Goal: Task Accomplishment & Management: Use online tool/utility

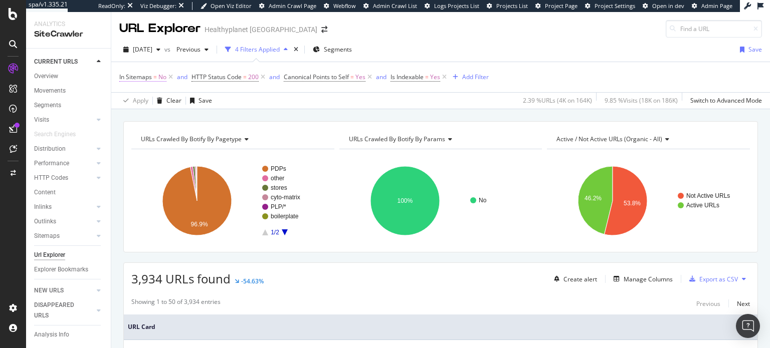
click at [160, 80] on span "No" at bounding box center [162, 77] width 8 height 14
click at [134, 117] on span "No" at bounding box center [132, 116] width 8 height 9
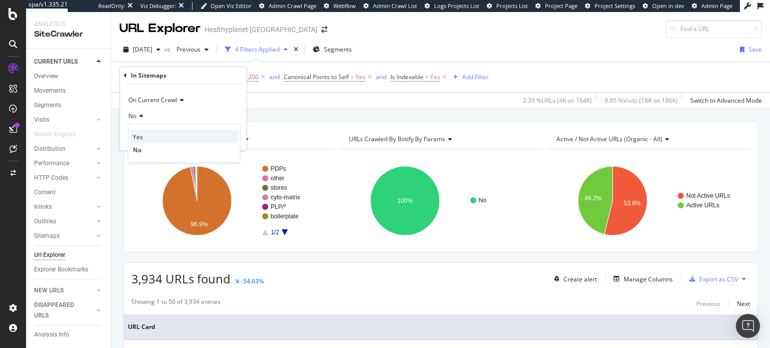
click at [145, 139] on div "Yes" at bounding box center [183, 136] width 107 height 13
click at [231, 140] on div "Apply" at bounding box center [231, 137] width 16 height 9
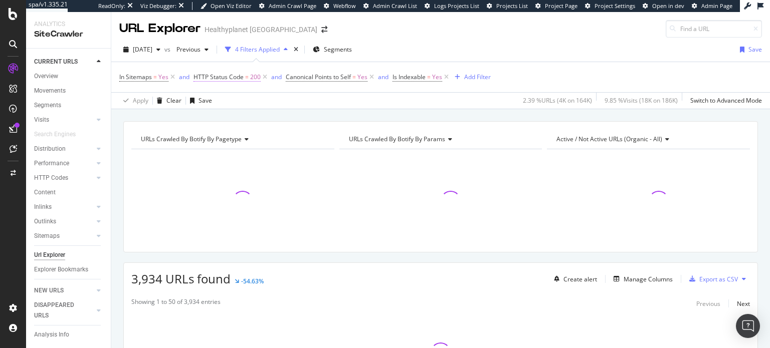
click at [239, 79] on span "HTTP Status Code" at bounding box center [218, 77] width 50 height 9
click at [225, 115] on icon at bounding box center [228, 116] width 7 height 6
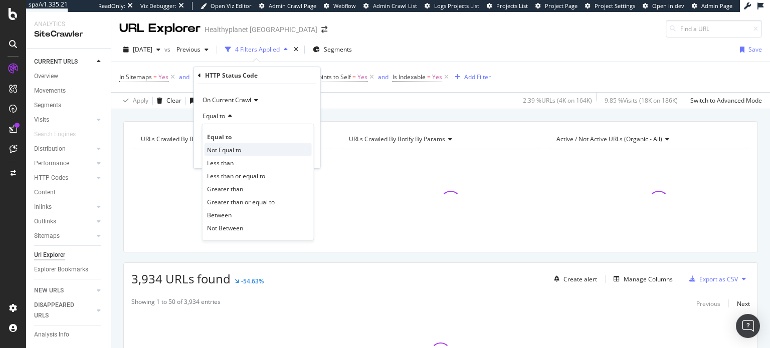
click at [227, 149] on span "Not Equal to" at bounding box center [224, 149] width 34 height 9
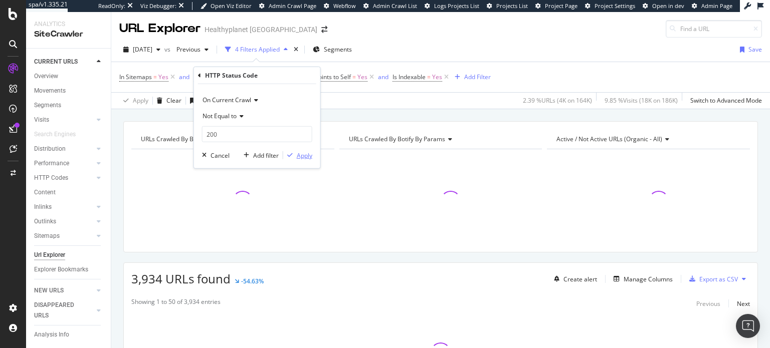
click at [307, 156] on div "Apply" at bounding box center [305, 155] width 16 height 9
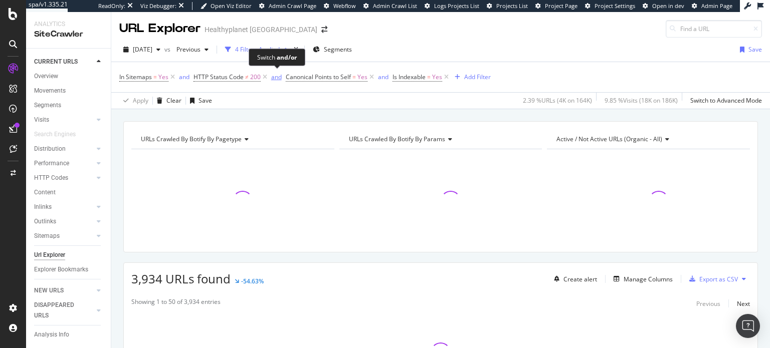
click at [271, 76] on div "and" at bounding box center [276, 77] width 11 height 9
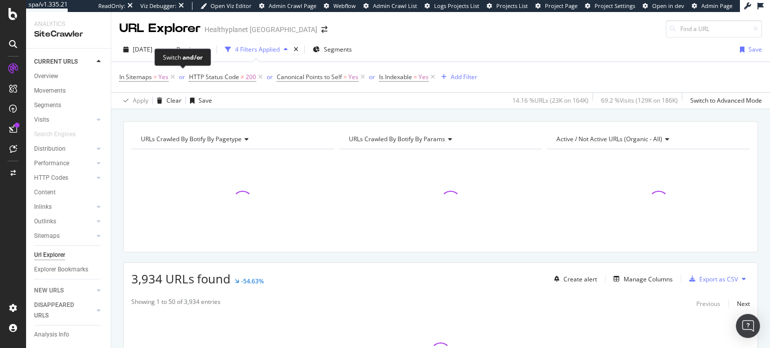
click at [184, 79] on span "or" at bounding box center [183, 77] width 12 height 14
click at [183, 81] on div "or" at bounding box center [182, 77] width 6 height 9
click at [370, 80] on icon at bounding box center [371, 77] width 9 height 10
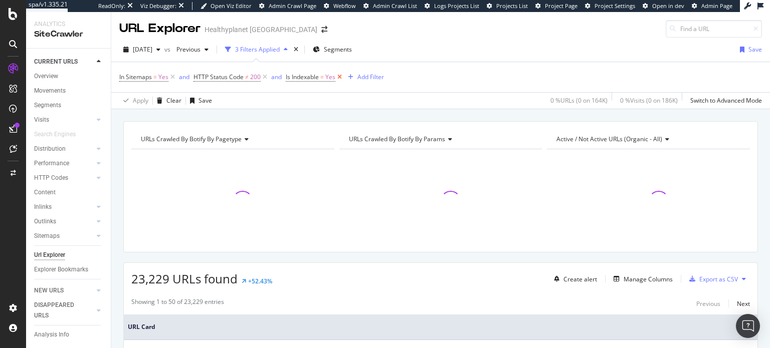
click at [341, 79] on icon at bounding box center [339, 77] width 9 height 10
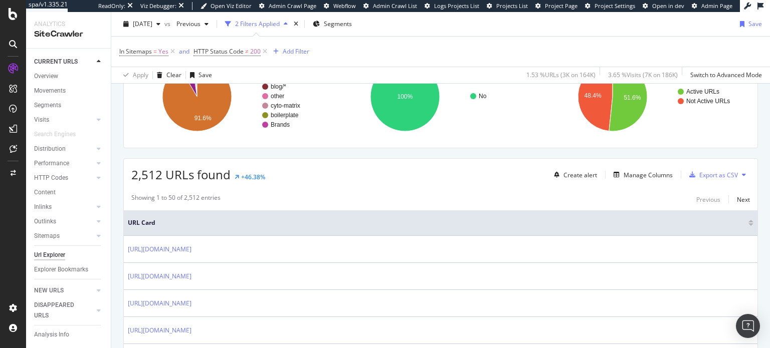
scroll to position [100, 0]
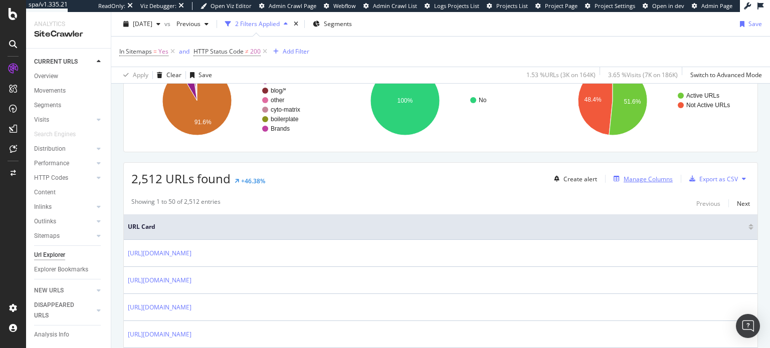
click at [656, 176] on div "Manage Columns" at bounding box center [648, 179] width 49 height 9
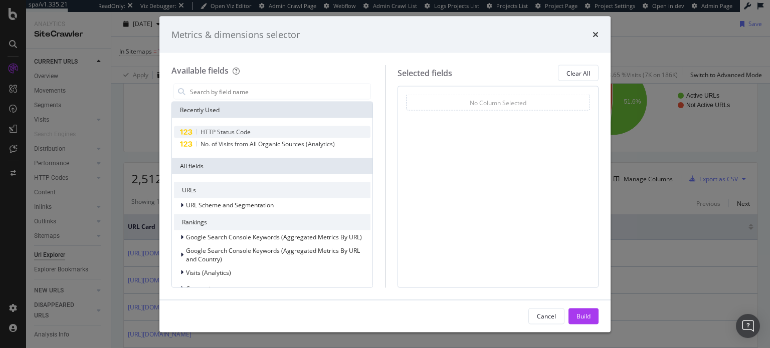
click at [297, 131] on div "HTTP Status Code" at bounding box center [272, 132] width 196 height 12
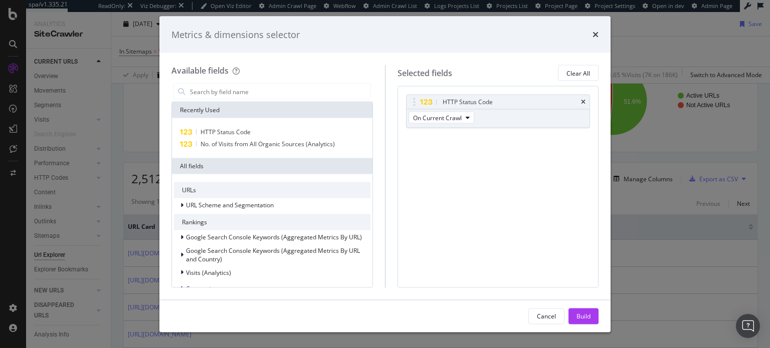
click at [590, 325] on div "Cancel Build" at bounding box center [384, 316] width 451 height 32
click at [589, 322] on div "Build" at bounding box center [583, 316] width 14 height 15
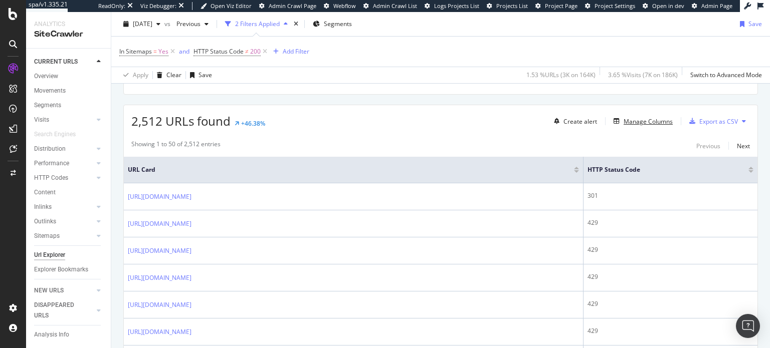
scroll to position [149, 0]
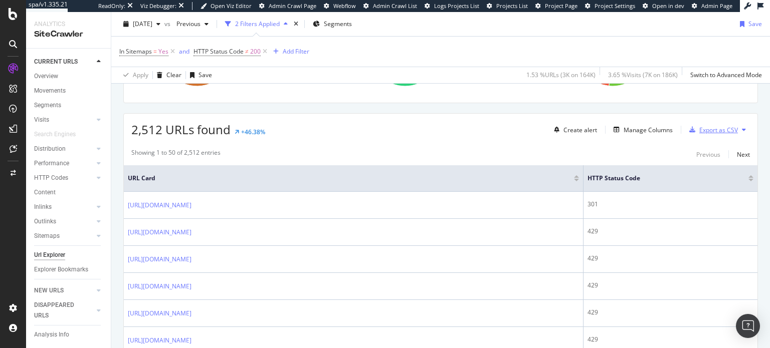
click at [714, 129] on div "Export as CSV" at bounding box center [718, 130] width 39 height 9
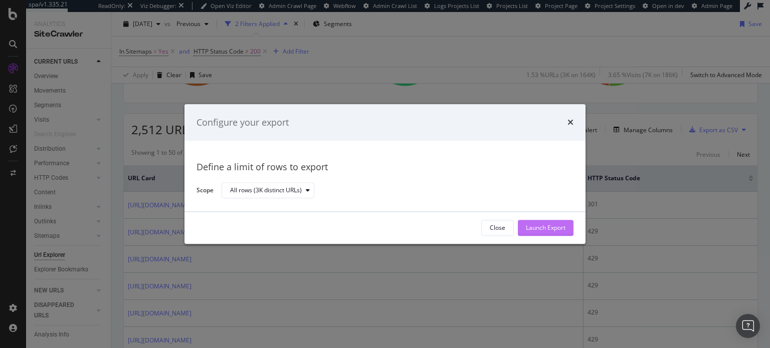
click at [560, 224] on div "Launch Export" at bounding box center [546, 228] width 40 height 9
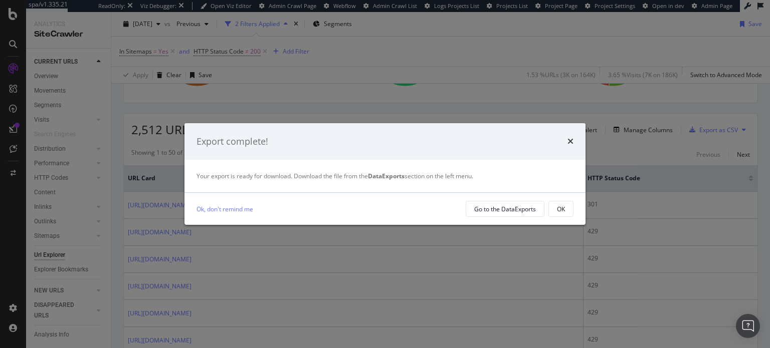
click at [566, 141] on div "Export complete!" at bounding box center [384, 141] width 377 height 13
click at [571, 140] on icon "times" at bounding box center [570, 141] width 6 height 8
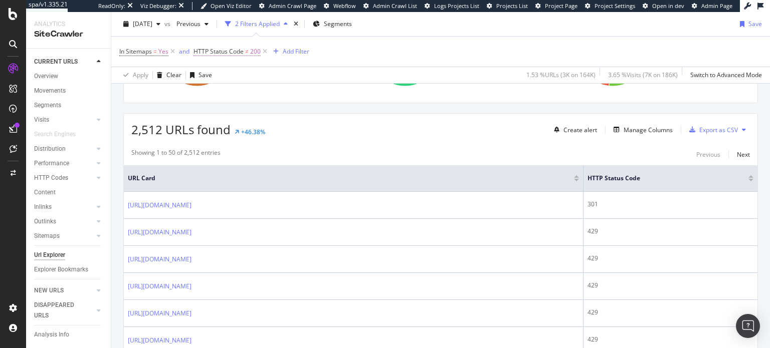
click at [256, 54] on span "200" at bounding box center [255, 52] width 11 height 14
click at [236, 92] on span "Not Equal to" at bounding box center [219, 91] width 34 height 9
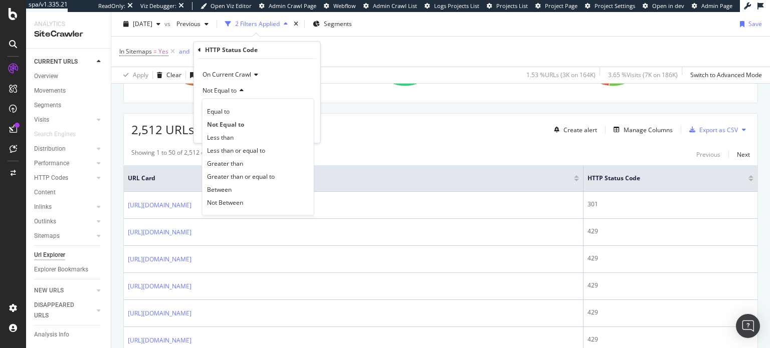
click at [236, 92] on span "Not Equal to" at bounding box center [219, 91] width 34 height 9
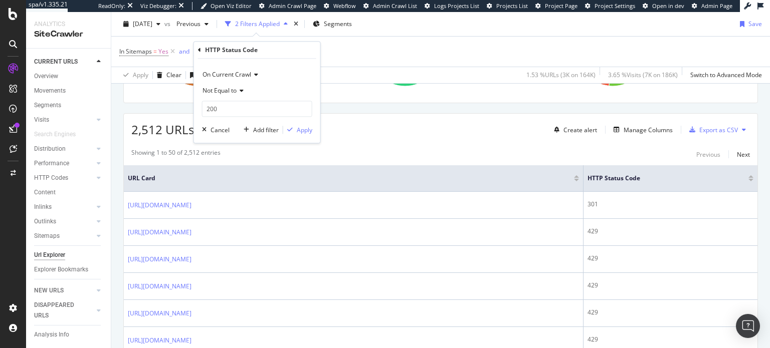
click at [239, 78] on span "On Current Crawl" at bounding box center [226, 75] width 49 height 9
click at [198, 50] on icon at bounding box center [199, 50] width 3 height 6
click at [390, 66] on div "In Sitemaps = Yes and HTTP Status Code ≠ 200 Add Filter" at bounding box center [440, 52] width 643 height 30
click at [264, 53] on icon at bounding box center [265, 52] width 9 height 10
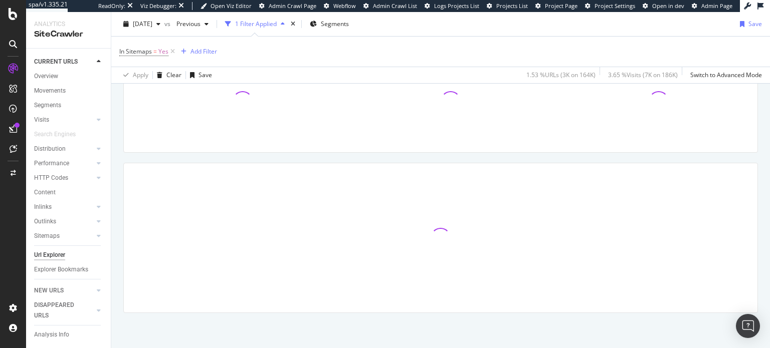
scroll to position [99, 0]
click at [202, 52] on div "Add Filter" at bounding box center [203, 51] width 27 height 9
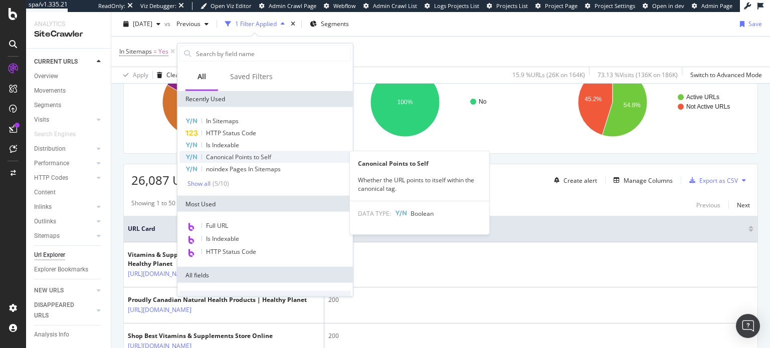
click at [262, 157] on span "Canonical Points to Self" at bounding box center [238, 157] width 65 height 9
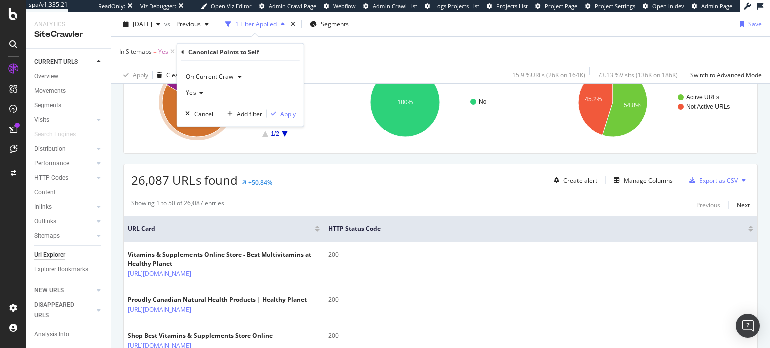
click at [201, 88] on div "Yes" at bounding box center [240, 93] width 110 height 16
click at [203, 126] on div "No" at bounding box center [241, 126] width 107 height 13
click at [292, 114] on div "Apply" at bounding box center [288, 113] width 16 height 9
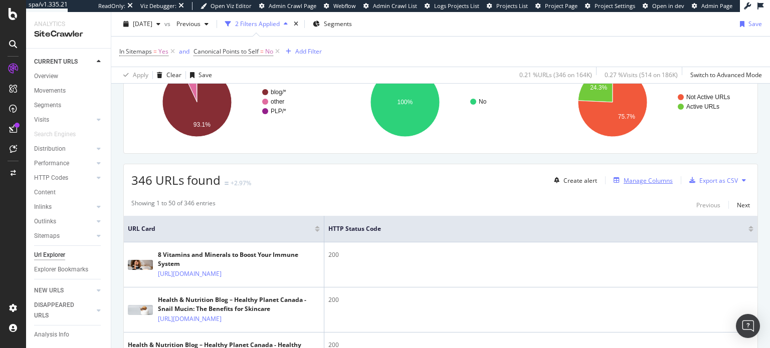
click at [614, 181] on icon "button" at bounding box center [617, 180] width 6 height 6
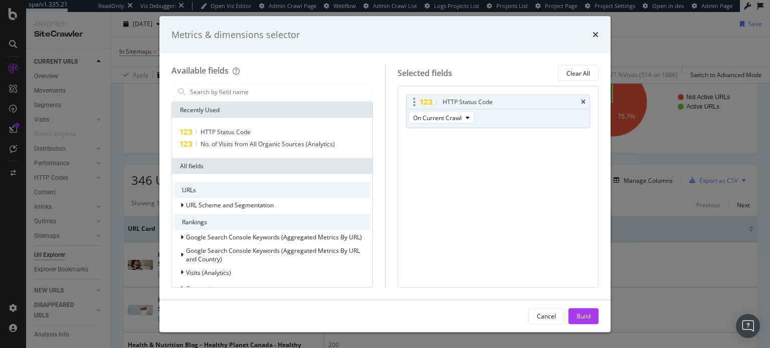
click at [585, 104] on icon "times" at bounding box center [583, 102] width 5 height 6
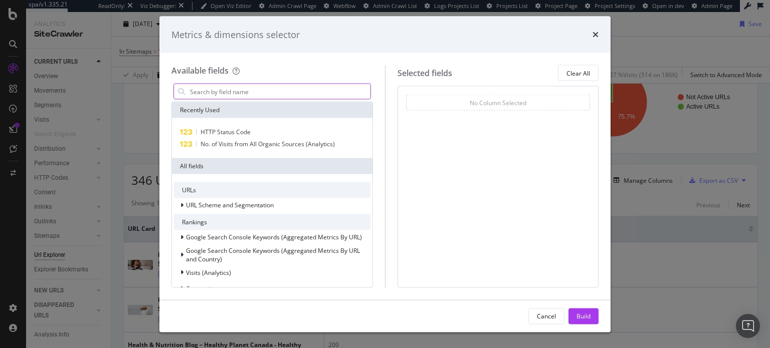
click at [273, 92] on input "modal" at bounding box center [279, 91] width 181 height 15
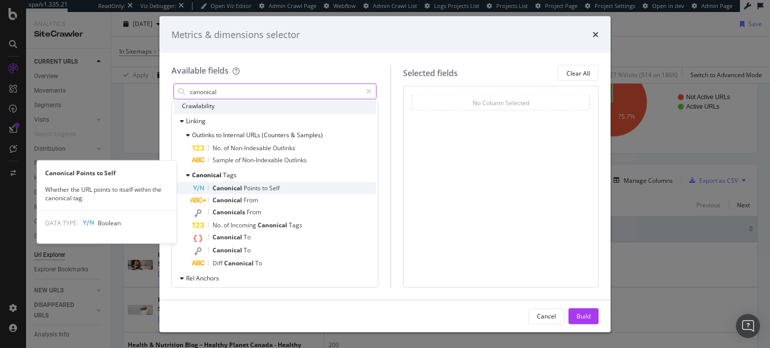
scroll to position [50, 0]
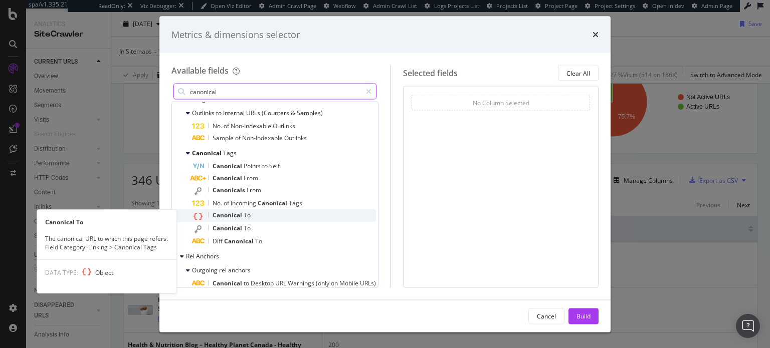
type input "canonical"
click at [318, 214] on div "Canonical To" at bounding box center [284, 216] width 184 height 13
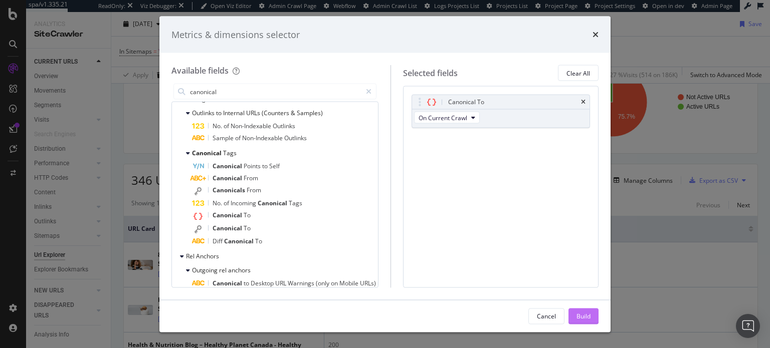
click at [597, 322] on button "Build" at bounding box center [583, 316] width 30 height 16
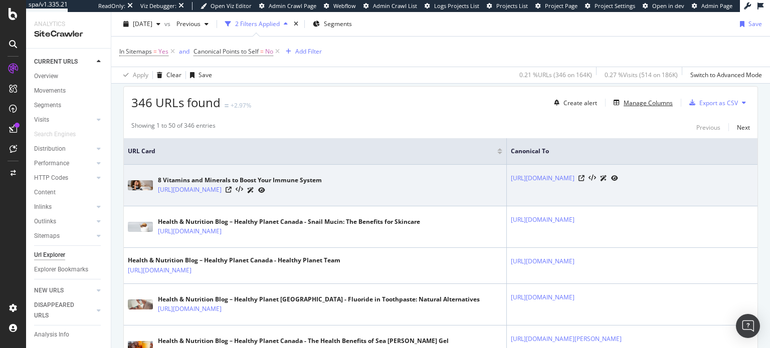
scroll to position [173, 0]
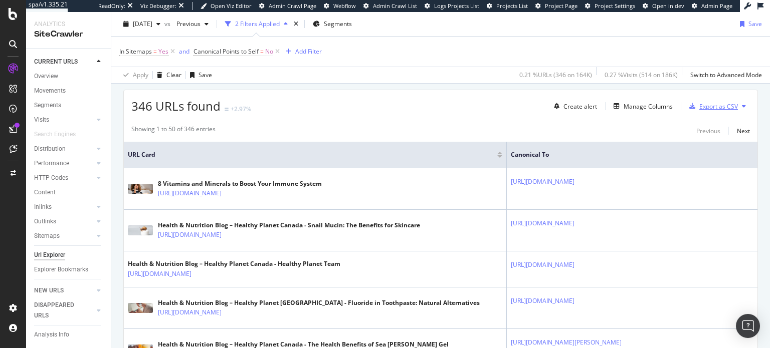
click at [718, 99] on div "Export as CSV" at bounding box center [711, 106] width 53 height 15
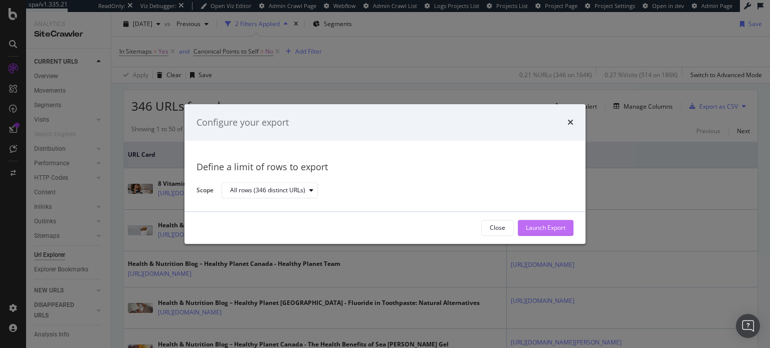
click at [565, 230] on button "Launch Export" at bounding box center [546, 228] width 56 height 16
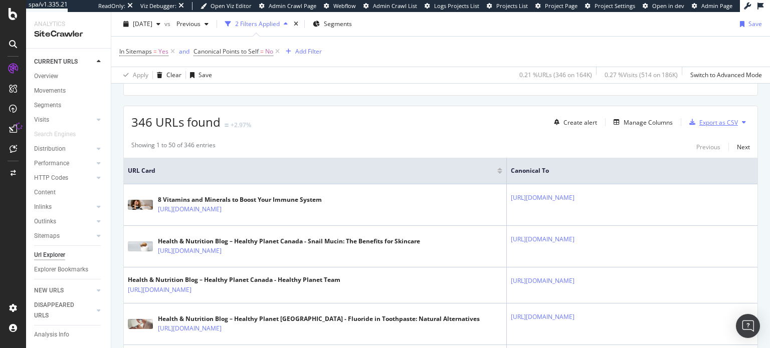
scroll to position [0, 0]
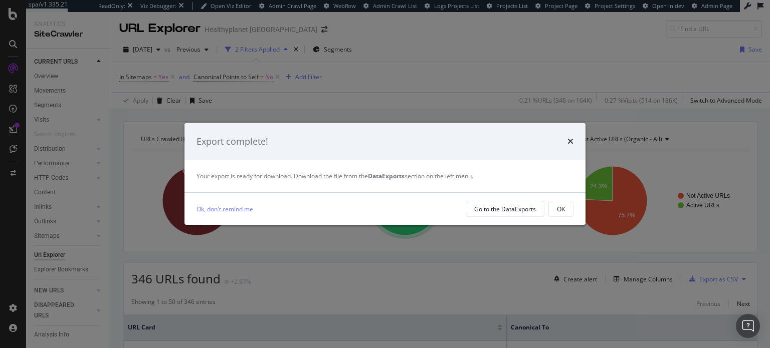
click at [574, 140] on div "Export complete!" at bounding box center [384, 141] width 401 height 37
click at [570, 140] on icon "times" at bounding box center [570, 141] width 6 height 8
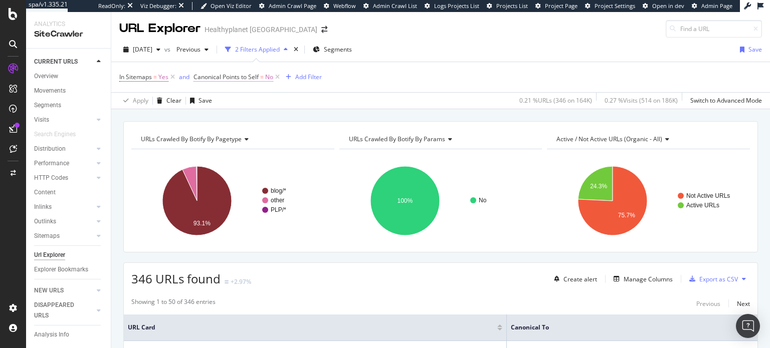
click at [257, 79] on span "Canonical Points to Self" at bounding box center [225, 77] width 65 height 9
click at [356, 81] on div "In Sitemaps = Yes and Canonical Points to Self = No Add Filter" at bounding box center [440, 77] width 643 height 30
click at [280, 78] on icon at bounding box center [277, 77] width 9 height 10
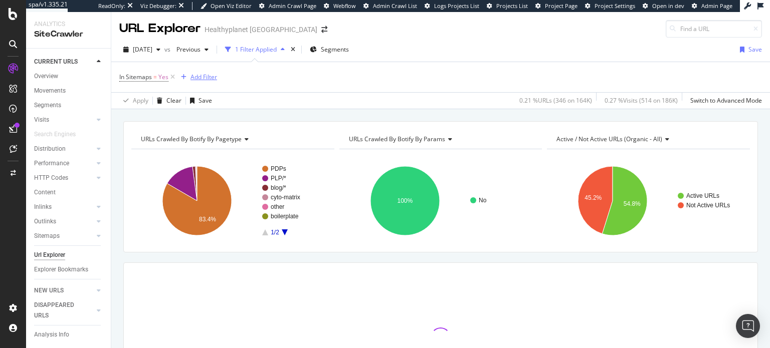
click at [199, 76] on div "Add Filter" at bounding box center [203, 77] width 27 height 9
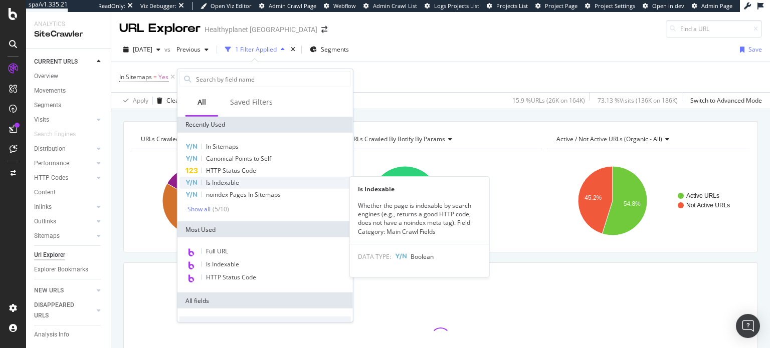
click at [226, 184] on span "Is Indexable" at bounding box center [222, 182] width 33 height 9
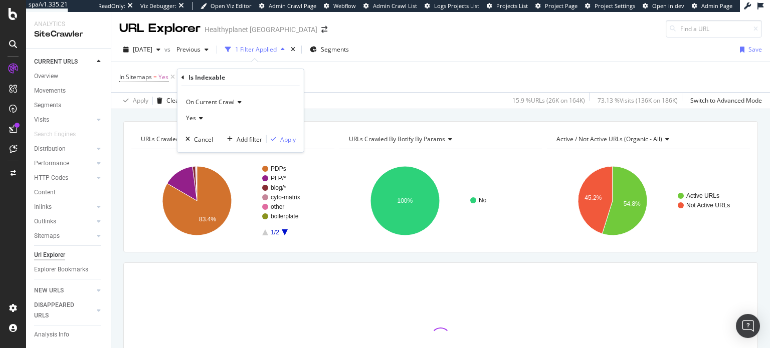
click at [182, 76] on icon at bounding box center [182, 77] width 3 height 6
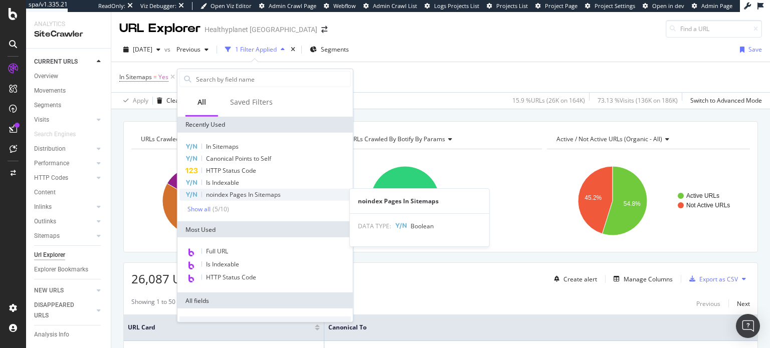
click at [288, 188] on div "Is Indexable" at bounding box center [264, 183] width 171 height 12
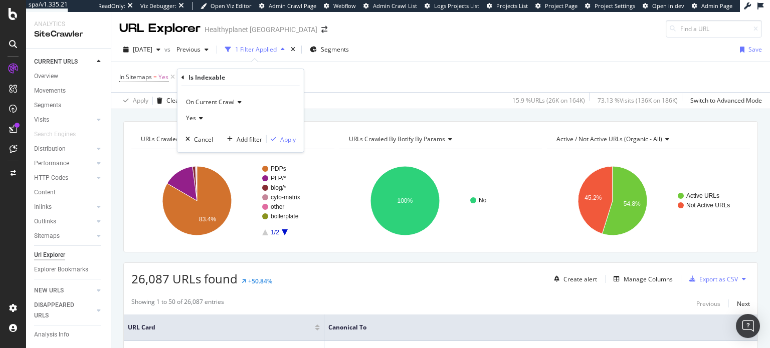
click at [184, 76] on icon at bounding box center [182, 77] width 3 height 6
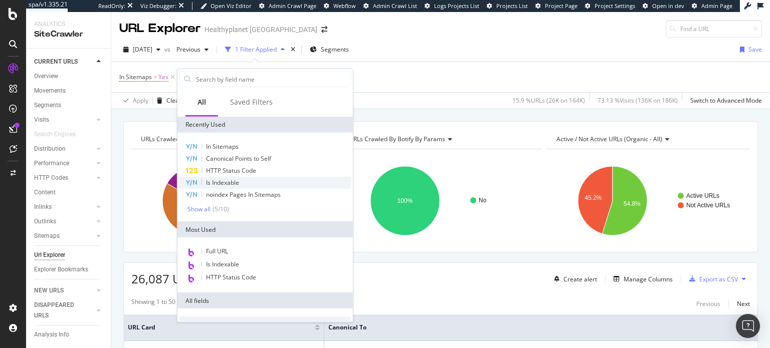
click at [224, 181] on span "Is Indexable" at bounding box center [222, 182] width 33 height 9
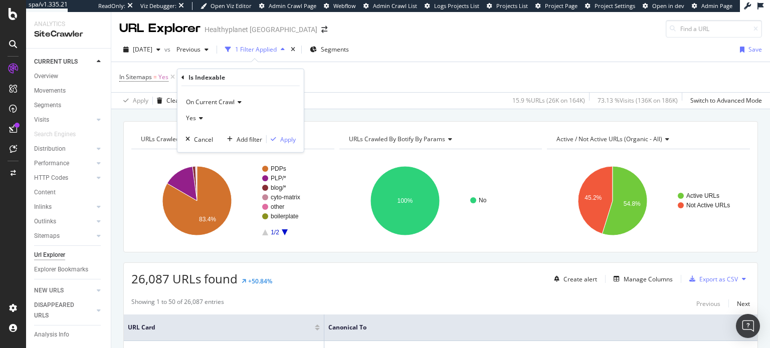
click at [200, 117] on icon at bounding box center [199, 118] width 7 height 6
click at [199, 155] on div "No" at bounding box center [241, 151] width 107 height 13
click at [294, 141] on div "Apply" at bounding box center [288, 139] width 16 height 9
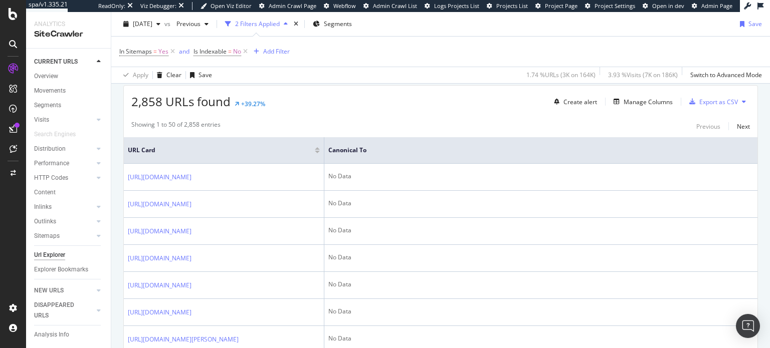
scroll to position [176, 0]
click at [639, 106] on div "Manage Columns" at bounding box center [648, 103] width 49 height 9
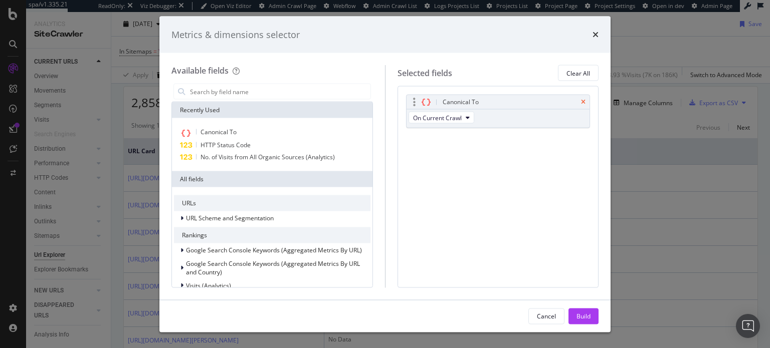
click at [581, 99] on icon "times" at bounding box center [583, 102] width 5 height 6
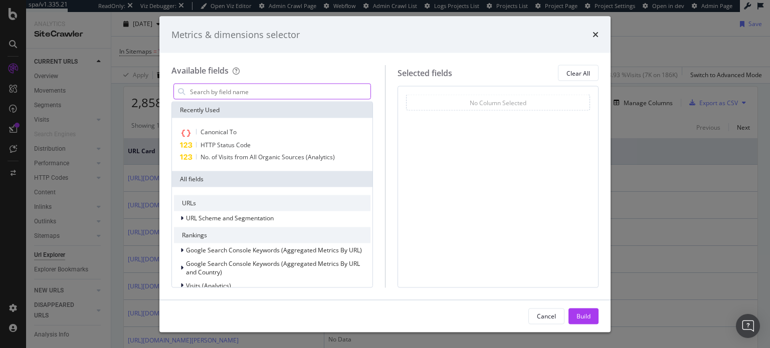
click at [344, 96] on input "modal" at bounding box center [279, 91] width 181 height 15
type input "o"
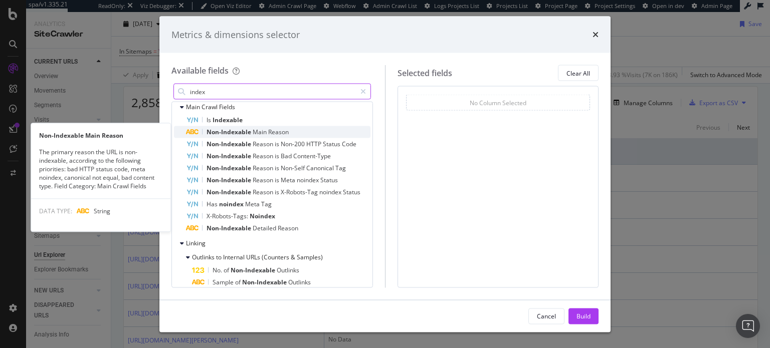
scroll to position [46, 0]
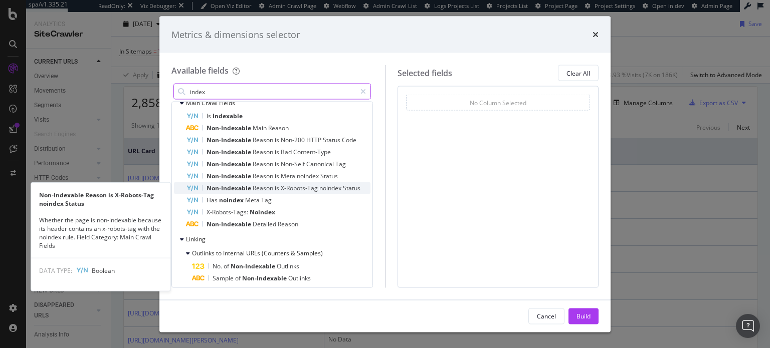
type input "index"
click at [331, 190] on span "noindex" at bounding box center [331, 188] width 24 height 9
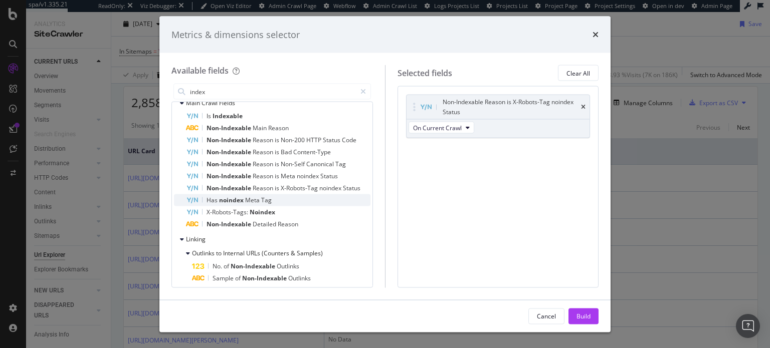
click at [307, 201] on div "Has noindex Meta Tag" at bounding box center [278, 200] width 184 height 12
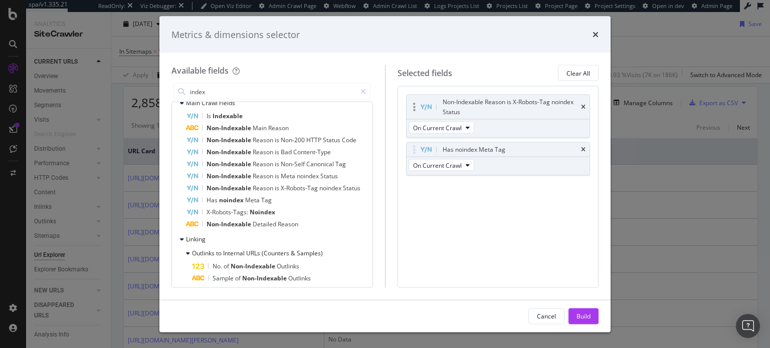
click at [584, 111] on div "Non-Indexable Reason is X-Robots-Tag noindex Status" at bounding box center [497, 107] width 183 height 24
click at [583, 109] on icon "times" at bounding box center [583, 107] width 5 height 6
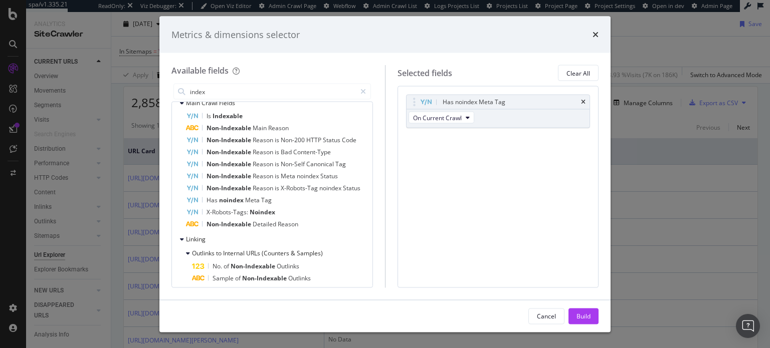
click at [583, 109] on div "modal" at bounding box center [497, 109] width 183 height 1
click at [583, 102] on icon "times" at bounding box center [583, 102] width 5 height 6
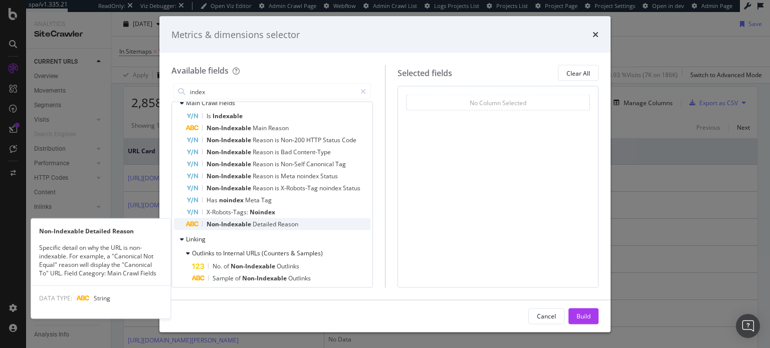
click at [350, 222] on div "Non-Indexable Detailed Reason" at bounding box center [278, 225] width 184 height 12
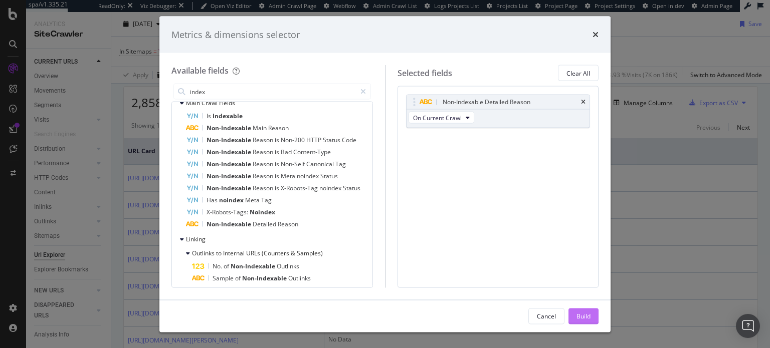
click at [576, 317] on div "Build" at bounding box center [583, 316] width 14 height 9
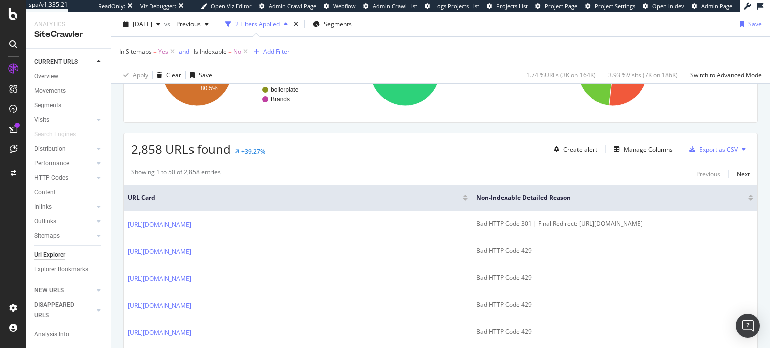
scroll to position [117, 0]
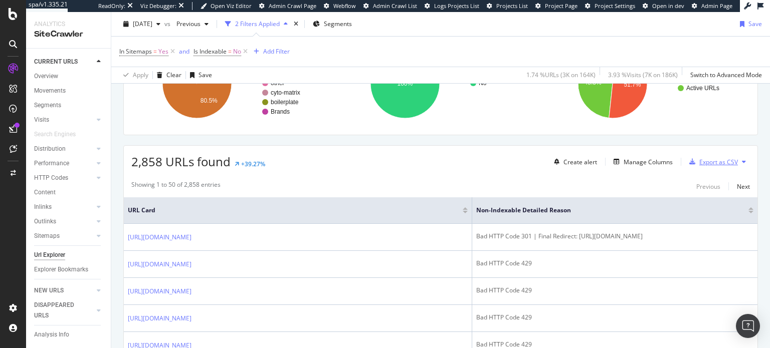
click at [718, 164] on div "Export as CSV" at bounding box center [718, 162] width 39 height 9
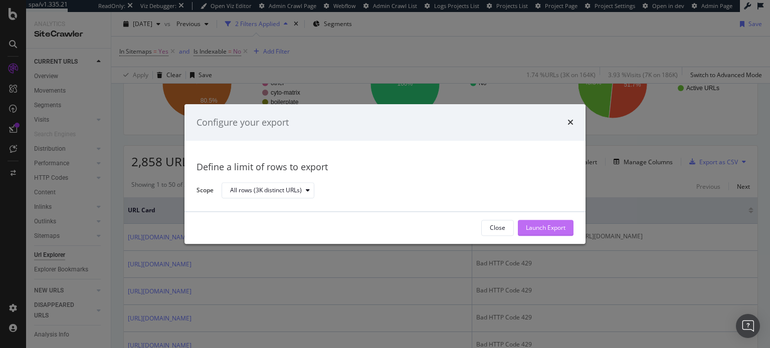
click at [564, 228] on div "Launch Export" at bounding box center [546, 228] width 40 height 9
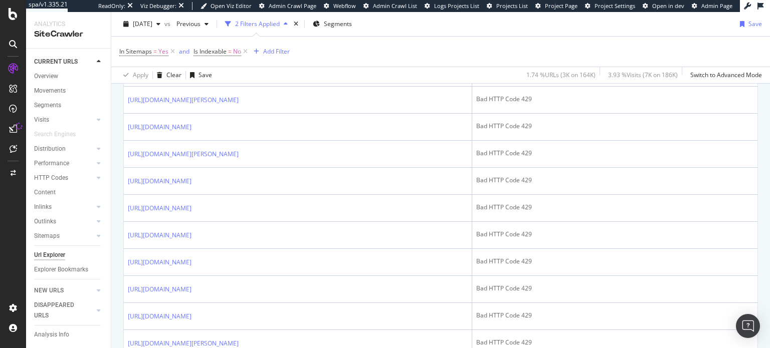
scroll to position [0, 0]
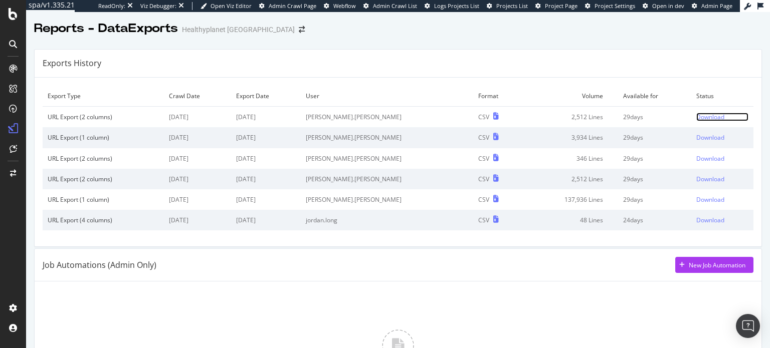
click at [696, 120] on div "Download" at bounding box center [710, 117] width 28 height 9
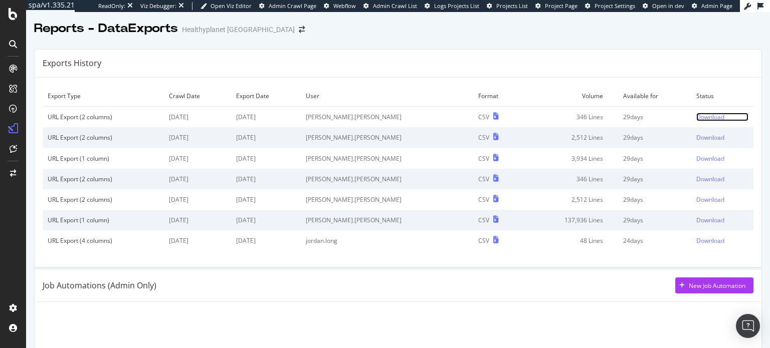
click at [696, 116] on div "Download" at bounding box center [710, 117] width 28 height 9
click at [523, 114] on td "346 Lines" at bounding box center [570, 117] width 95 height 21
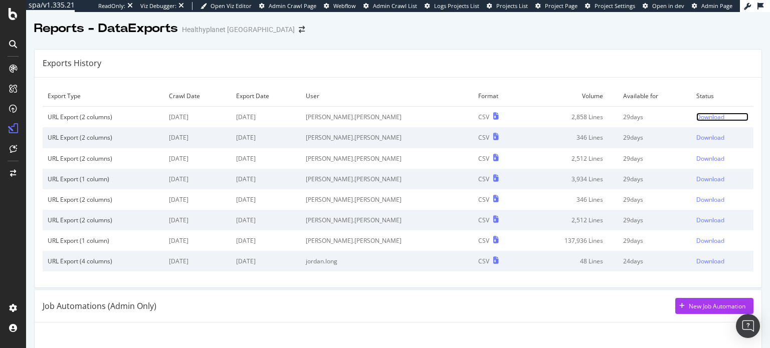
click at [696, 116] on div "Download" at bounding box center [710, 117] width 28 height 9
click at [696, 118] on div "Download" at bounding box center [710, 117] width 28 height 9
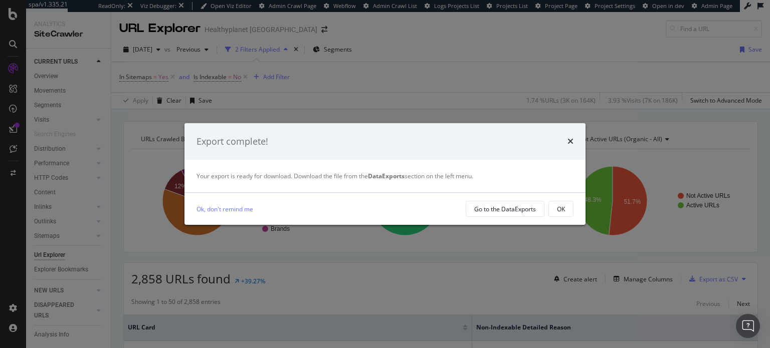
click at [570, 142] on icon "times" at bounding box center [570, 141] width 6 height 8
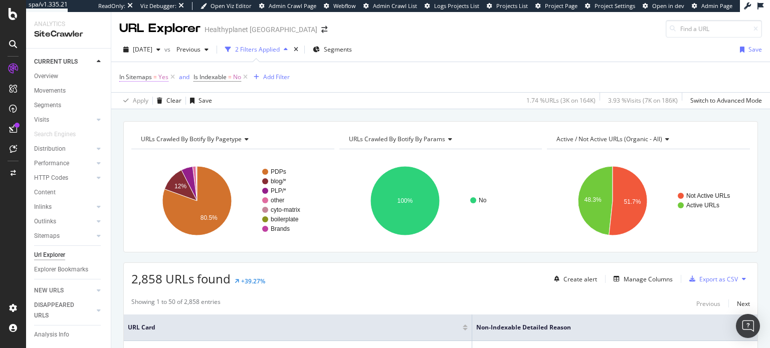
click at [164, 71] on span "Yes" at bounding box center [163, 77] width 10 height 14
click at [370, 121] on div "URLs Crawled By Botify By pagetype Chart (by Value) Table Expand Export as CSV …" at bounding box center [440, 186] width 635 height 131
click at [246, 78] on icon at bounding box center [245, 77] width 9 height 10
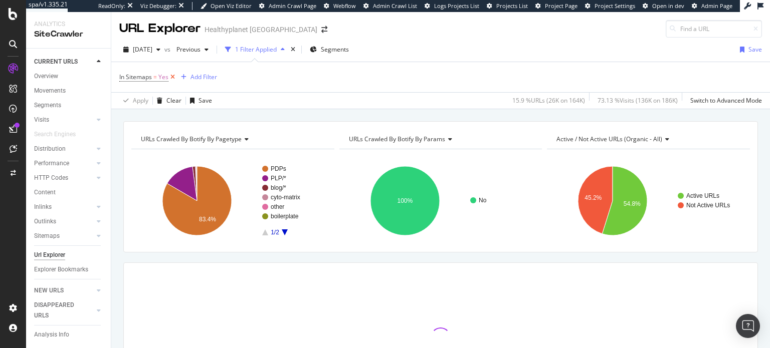
click at [173, 76] on icon at bounding box center [172, 77] width 9 height 10
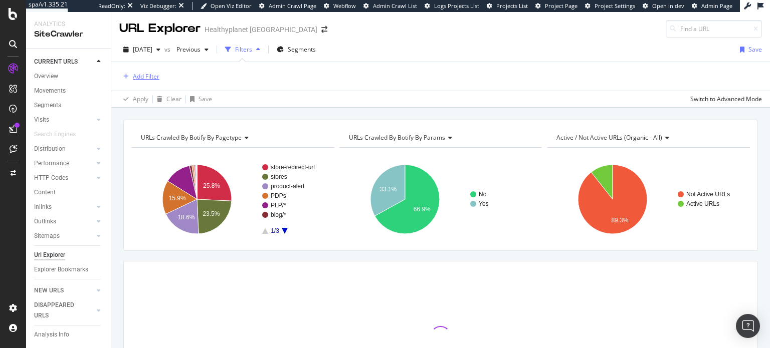
click at [153, 78] on div "Add Filter" at bounding box center [146, 76] width 27 height 9
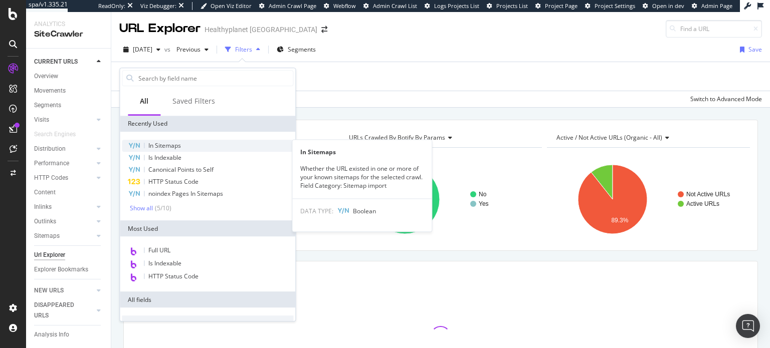
click at [172, 145] on span "In Sitemaps" at bounding box center [164, 145] width 33 height 9
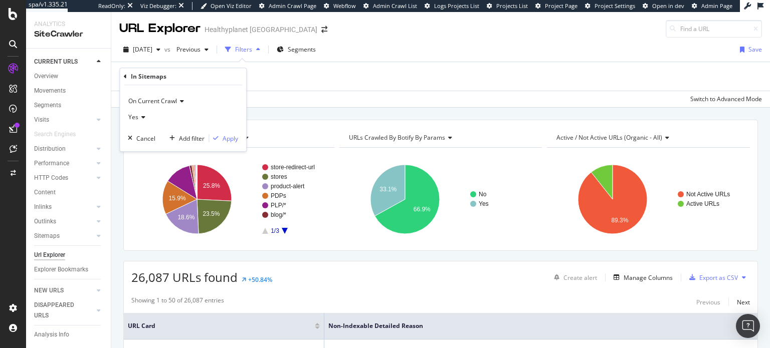
click at [140, 117] on icon at bounding box center [141, 117] width 7 height 6
click at [156, 155] on div "No" at bounding box center [183, 150] width 107 height 13
click at [231, 140] on div "Apply" at bounding box center [231, 138] width 16 height 9
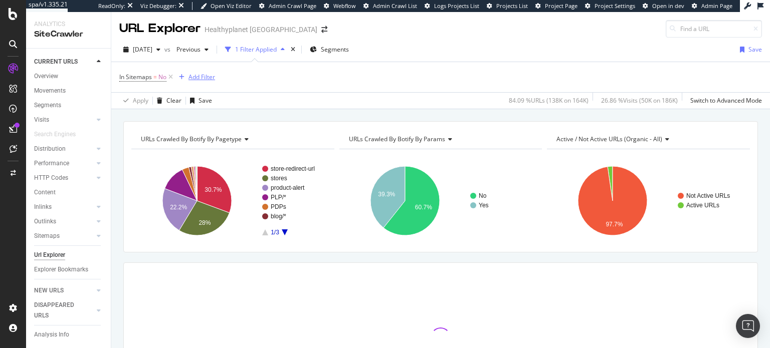
click at [202, 78] on div "Add Filter" at bounding box center [201, 77] width 27 height 9
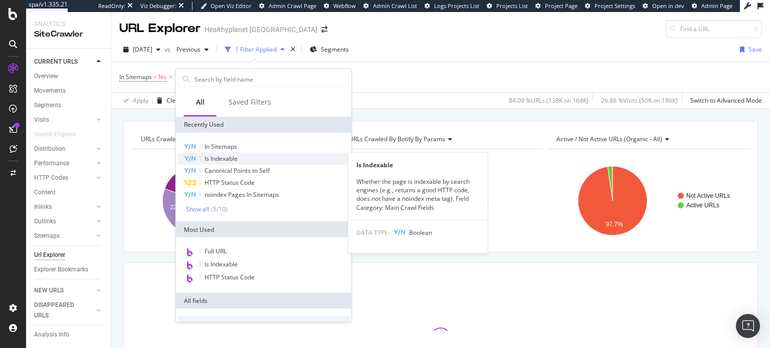
click at [211, 155] on span "Is Indexable" at bounding box center [221, 158] width 33 height 9
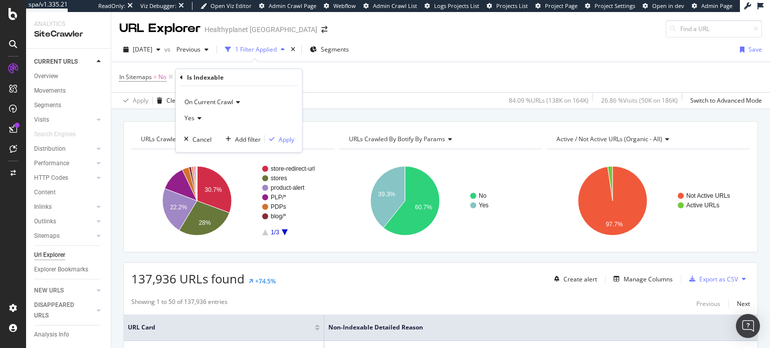
drag, startPoint x: 305, startPoint y: 93, endPoint x: 296, endPoint y: 93, distance: 9.0
click at [305, 93] on div "Apply Clear Save 84.09 % URLs ( 138K on 164K ) 26.86 % Visits ( 50K on 186K ) S…" at bounding box center [440, 100] width 659 height 17
click at [172, 76] on icon at bounding box center [170, 77] width 9 height 10
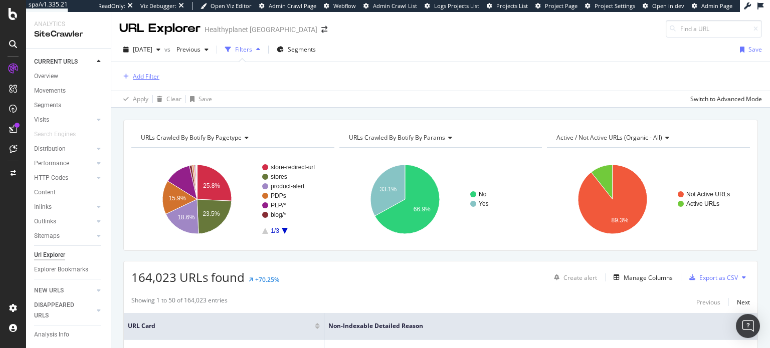
click at [157, 77] on div "Add Filter" at bounding box center [146, 76] width 27 height 9
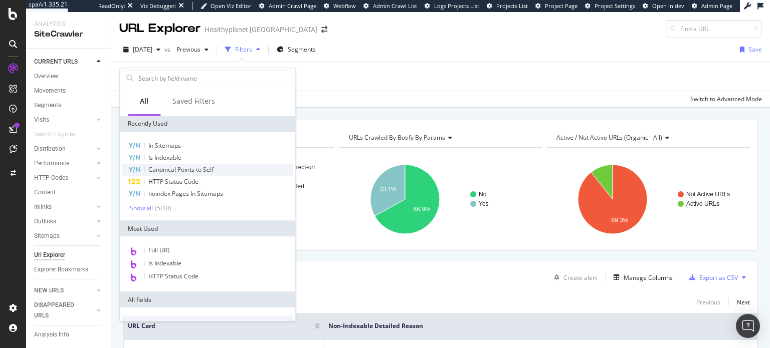
click at [264, 171] on div "Canonical Points to Self" at bounding box center [207, 170] width 171 height 12
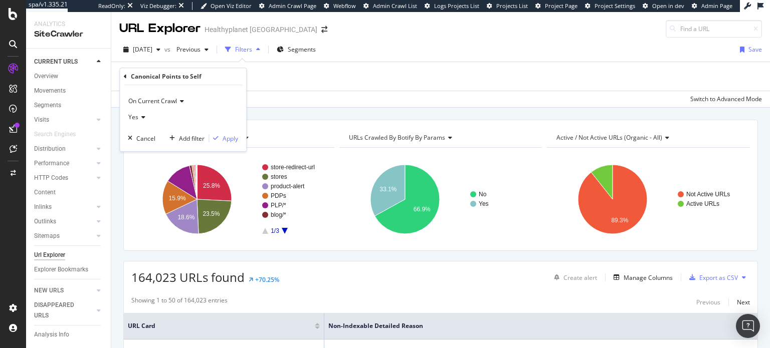
click at [144, 111] on div "Yes" at bounding box center [183, 117] width 110 height 16
click at [142, 146] on div "No" at bounding box center [183, 150] width 107 height 13
click at [239, 141] on div "On Current Crawl No Cancel Add filter Apply" at bounding box center [183, 118] width 126 height 66
click at [231, 140] on div "Apply" at bounding box center [231, 138] width 16 height 9
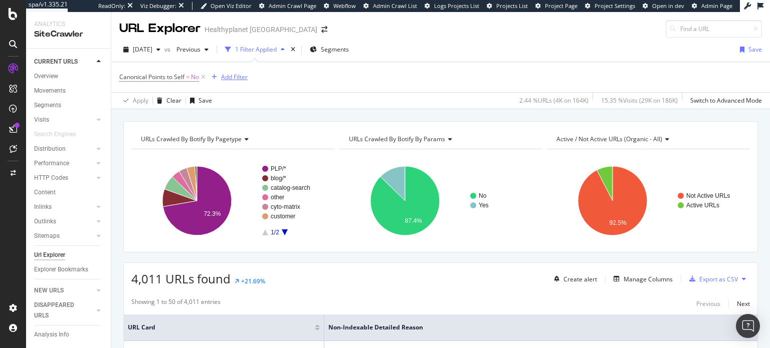
click at [231, 77] on div "Add Filter" at bounding box center [234, 77] width 27 height 9
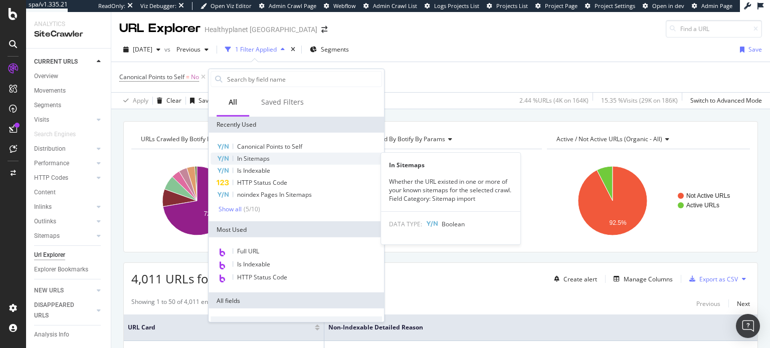
click at [262, 160] on span "In Sitemaps" at bounding box center [253, 158] width 33 height 9
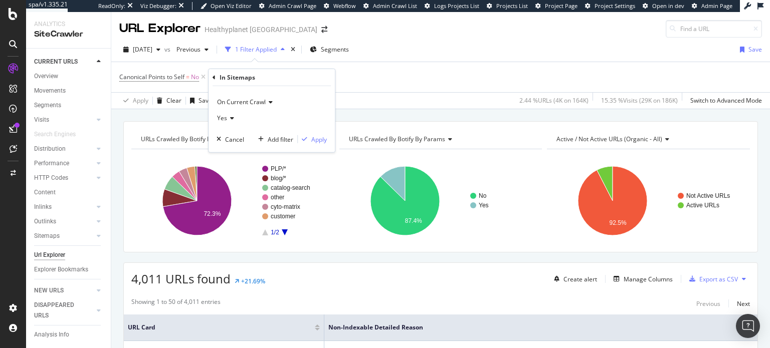
click at [235, 121] on div "Yes" at bounding box center [272, 118] width 110 height 16
click at [229, 155] on span "No" at bounding box center [226, 151] width 8 height 9
click at [311, 144] on button "Apply" at bounding box center [312, 139] width 29 height 10
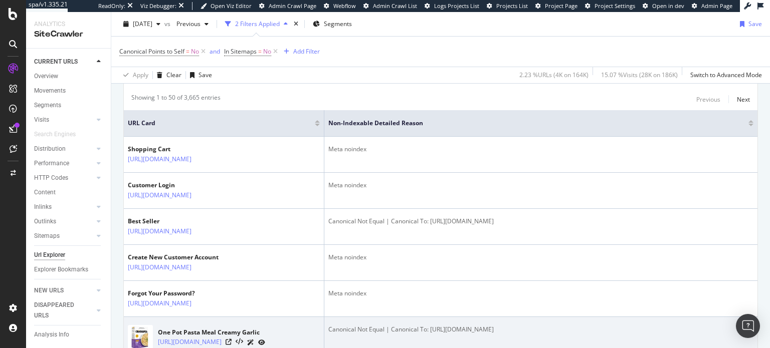
scroll to position [150, 0]
